Goal: Submit feedback/report problem

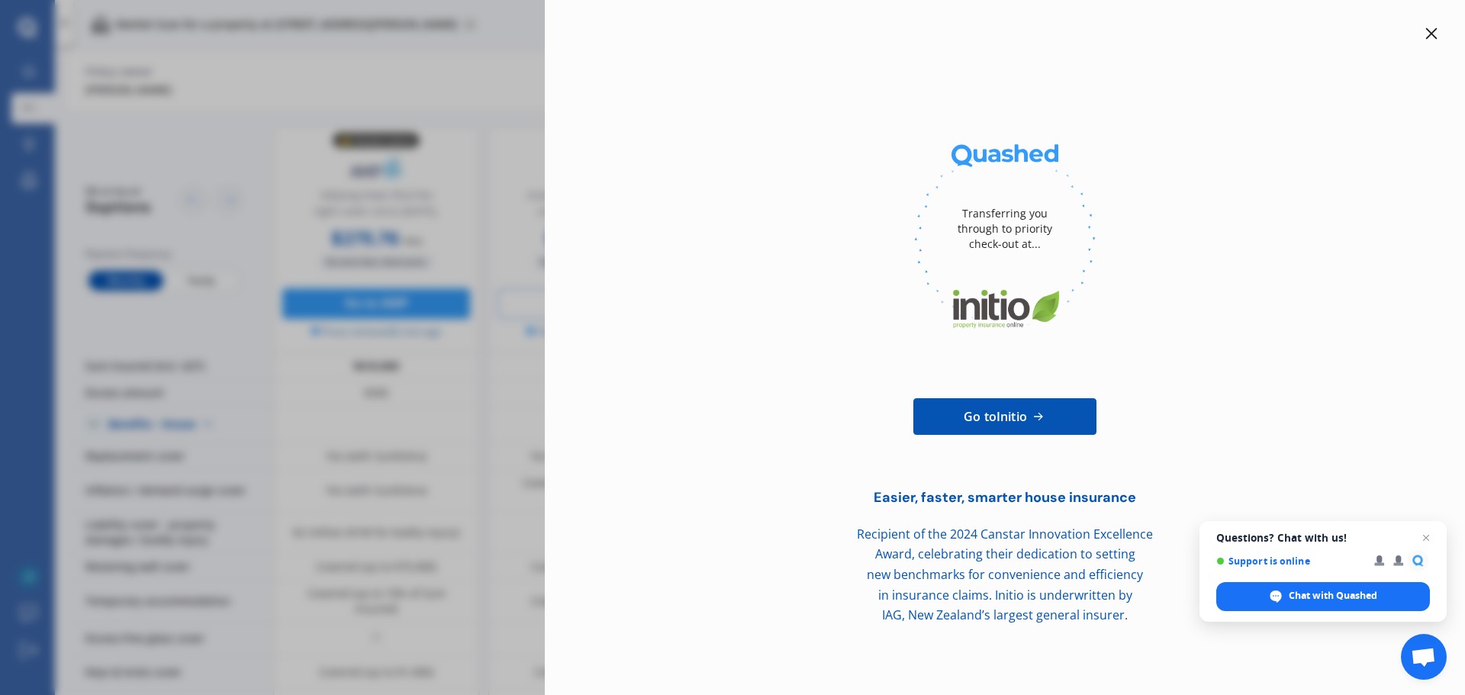
click at [246, 407] on div "Transferring you through to priority check-out at... Go to Initio Easier, faste…" at bounding box center [732, 347] width 1465 height 695
click at [1434, 32] on icon at bounding box center [1431, 33] width 12 height 12
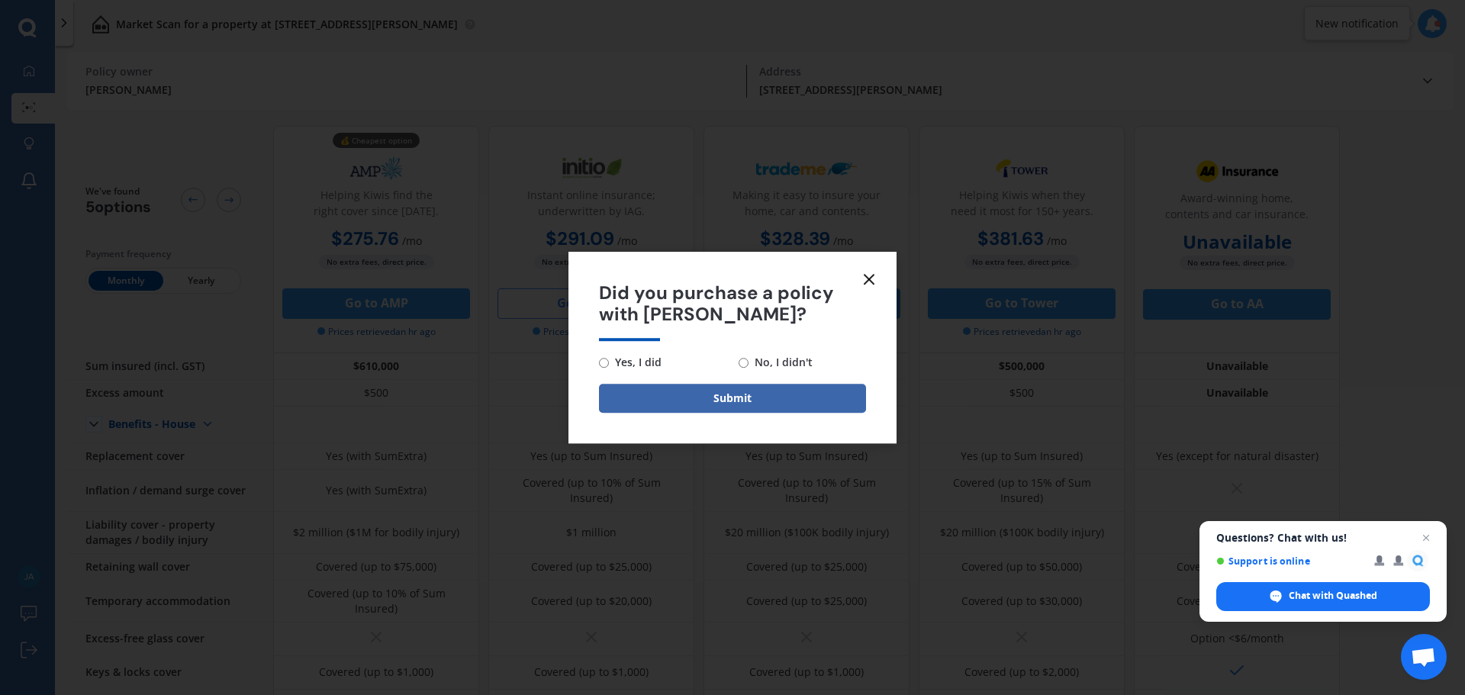
click at [776, 359] on span "No, I didn't" at bounding box center [780, 362] width 64 height 18
click at [748, 359] on input "No, I didn't" at bounding box center [743, 363] width 10 height 10
radio input "true"
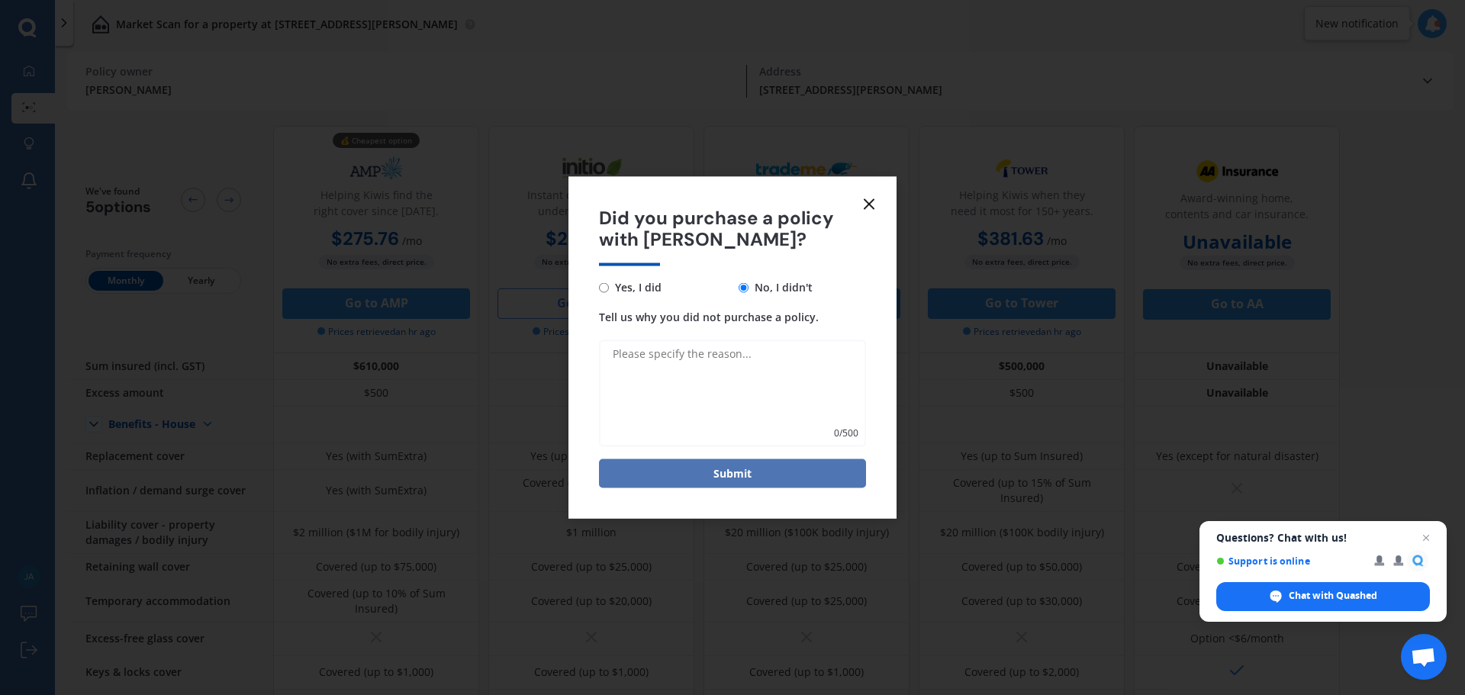
click at [740, 481] on button "Submit" at bounding box center [732, 473] width 267 height 29
click at [863, 217] on span "Did you purchase a policy with [PERSON_NAME]?" at bounding box center [732, 229] width 267 height 44
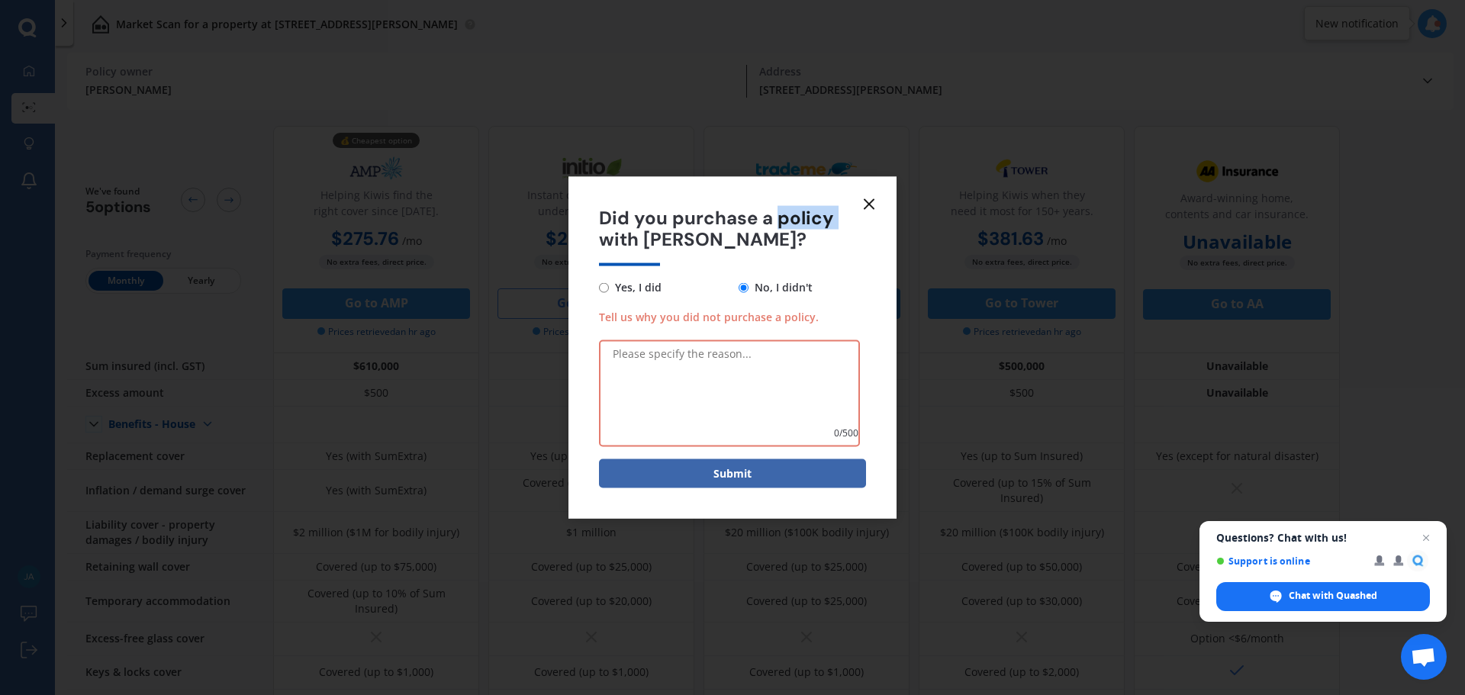
click at [863, 217] on span "Did you purchase a policy with [PERSON_NAME]?" at bounding box center [732, 229] width 267 height 44
click at [872, 201] on line at bounding box center [868, 203] width 9 height 9
